Goal: Task Accomplishment & Management: Use online tool/utility

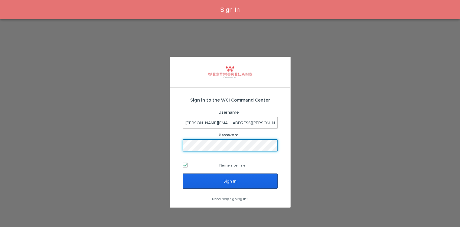
click at [211, 177] on input "Sign In" at bounding box center [230, 181] width 95 height 15
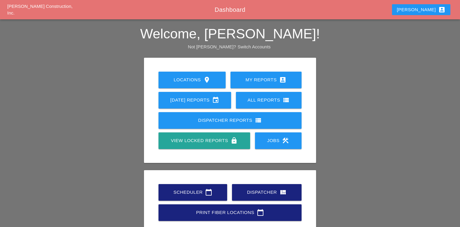
click at [194, 192] on div "Scheduler calendar_today" at bounding box center [192, 192] width 49 height 7
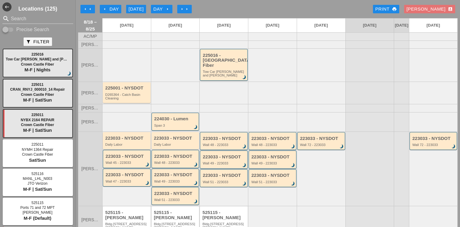
click at [138, 136] on div "223033 - NYSDOT Daily Labor" at bounding box center [127, 141] width 44 height 11
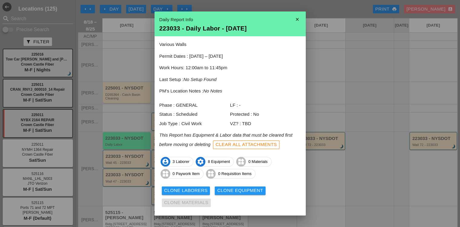
scroll to position [13, 0]
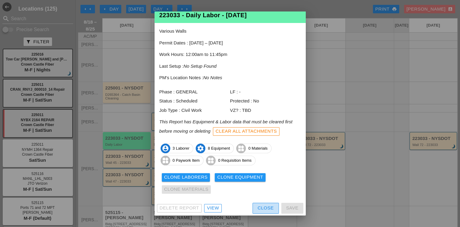
click at [256, 211] on button "Close" at bounding box center [266, 208] width 26 height 11
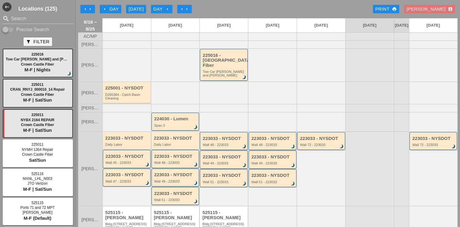
click at [176, 143] on div "Daily Labor" at bounding box center [176, 145] width 44 height 4
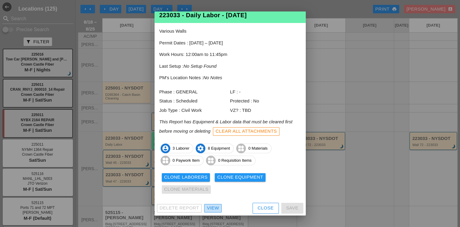
click at [214, 207] on div "View" at bounding box center [213, 208] width 12 height 7
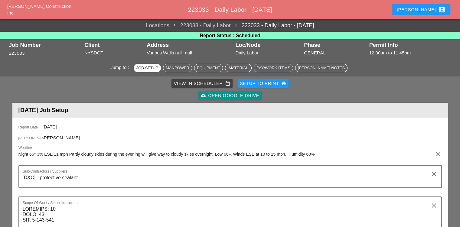
scroll to position [79, 0]
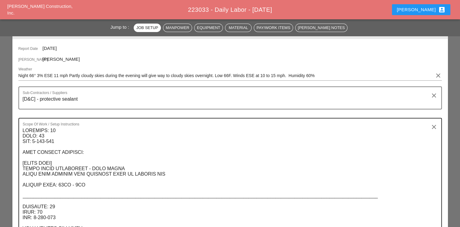
drag, startPoint x: 21, startPoint y: 130, endPoint x: 68, endPoint y: 168, distance: 60.0
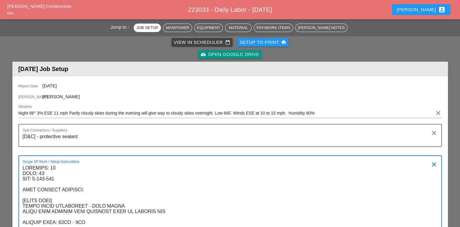
scroll to position [41, 0]
drag, startPoint x: 63, startPoint y: 113, endPoint x: 20, endPoint y: 169, distance: 71.2
paste textarea "47 WIN: [PHONE_NUMBER] LANE CLOSURE LOCATION: [FRONT FACE] [GEOGRAPHIC_DATA] - …"
type textarea "LOCATION: 04 WALL: 47 WIN: [PHONE_NUMBER] LANE CLOSURE LOCATION: [FRONT FACE] […"
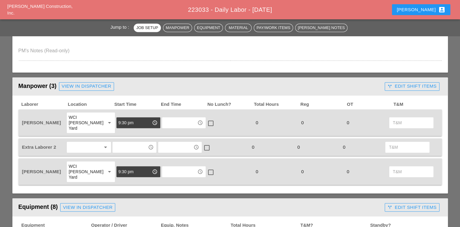
scroll to position [388, 0]
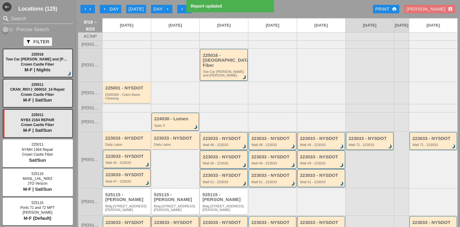
click at [51, 25] on div "search Search Precise Search" at bounding box center [38, 23] width 76 height 19
click at [46, 20] on input "Search" at bounding box center [38, 19] width 54 height 10
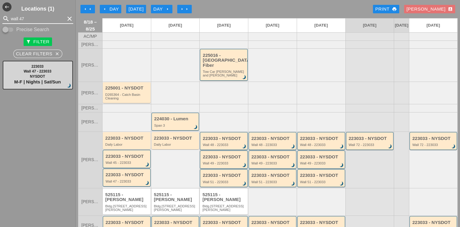
type input "wall 47"
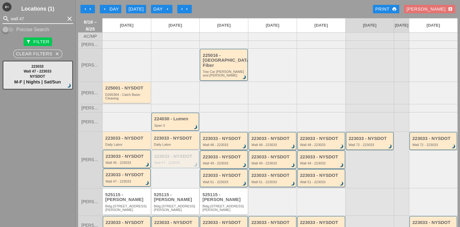
click at [44, 18] on input "wall 47" at bounding box center [38, 19] width 54 height 10
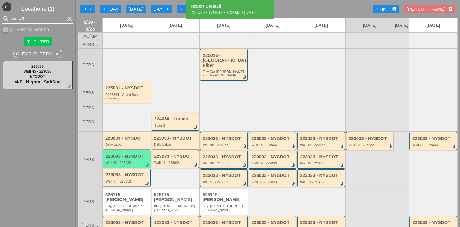
type input "wall 45"
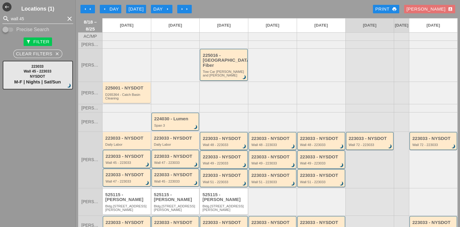
click at [66, 17] on icon "clear" at bounding box center [69, 18] width 7 height 7
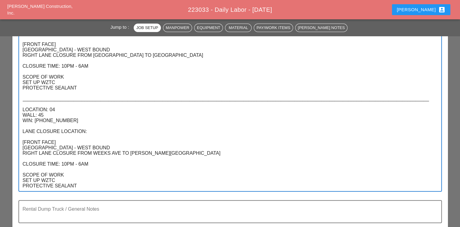
scroll to position [207, 0]
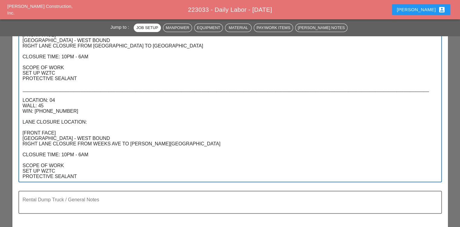
drag, startPoint x: 22, startPoint y: 100, endPoint x: 119, endPoint y: 175, distance: 122.3
click at [119, 175] on textarea "LOCATION: 04 WALL: 47 WIN: [PHONE_NUMBER] LANE CLOSURE LOCATION: [FRONT FACE] […" at bounding box center [228, 90] width 410 height 184
click at [128, 106] on textarea "LOCATION: 04 WALL: 47 WIN: [PHONE_NUMBER] LANE CLOSURE LOCATION: [FRONT FACE] […" at bounding box center [228, 90] width 410 height 184
